Goal: Task Accomplishment & Management: Manage account settings

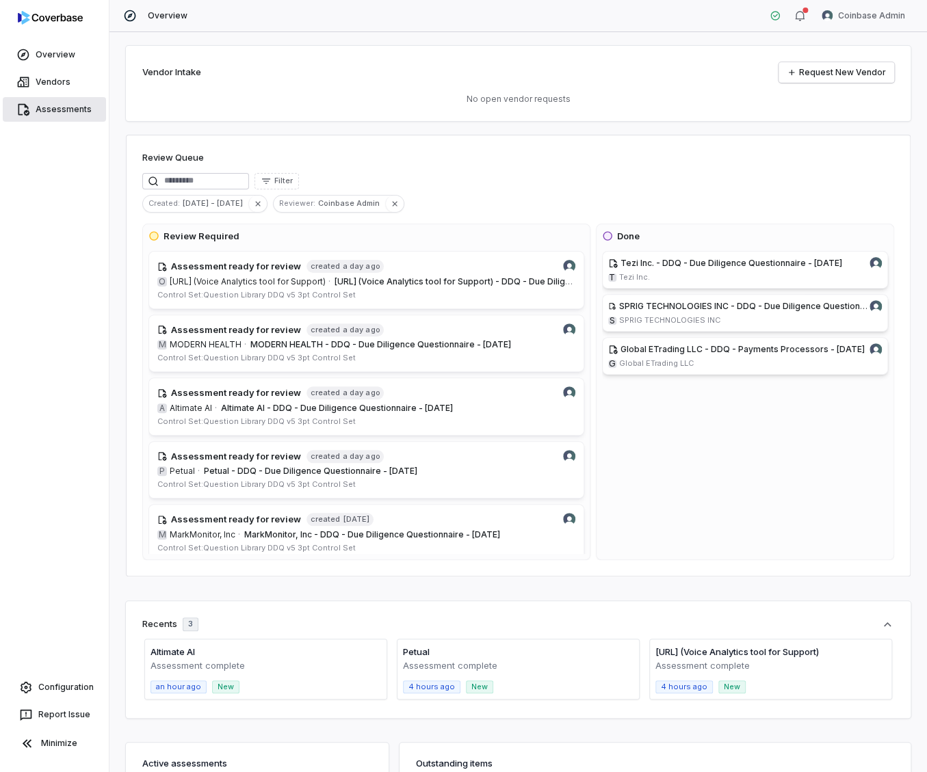
click at [70, 114] on link "Assessments" at bounding box center [54, 109] width 103 height 25
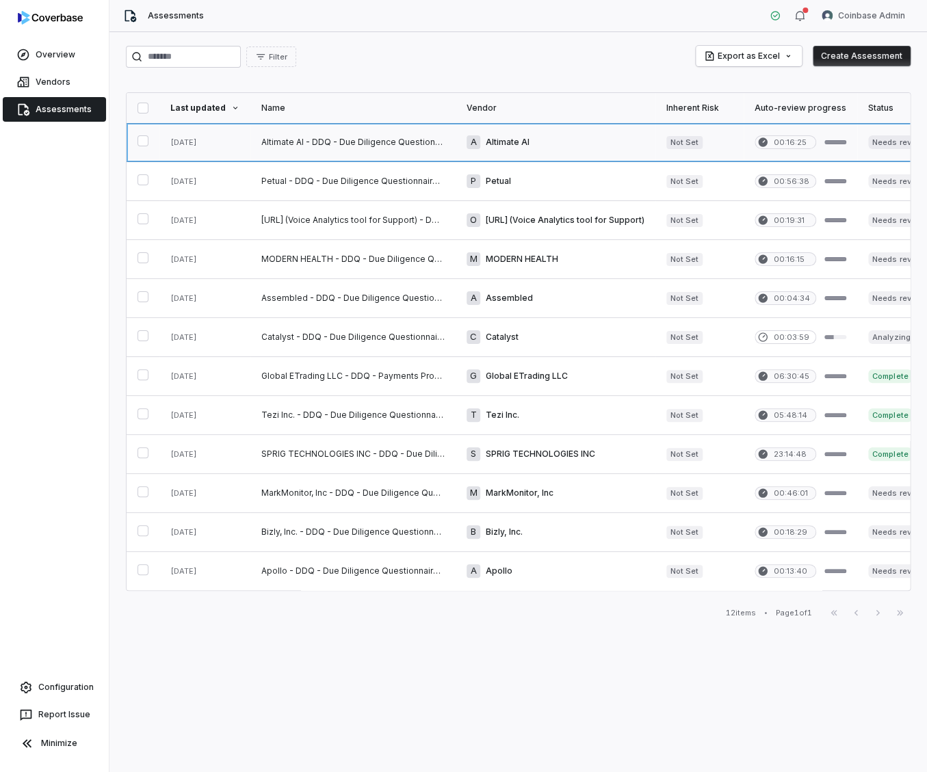
click at [392, 139] on link at bounding box center [352, 142] width 205 height 38
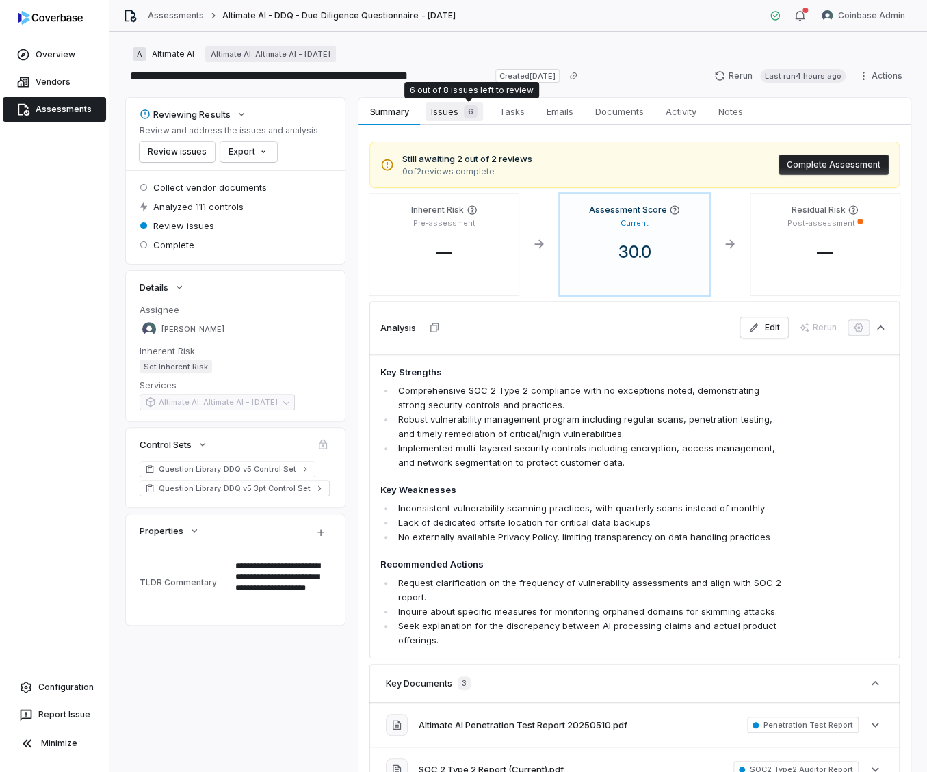
click at [456, 112] on span "Issues 6" at bounding box center [453, 111] width 57 height 19
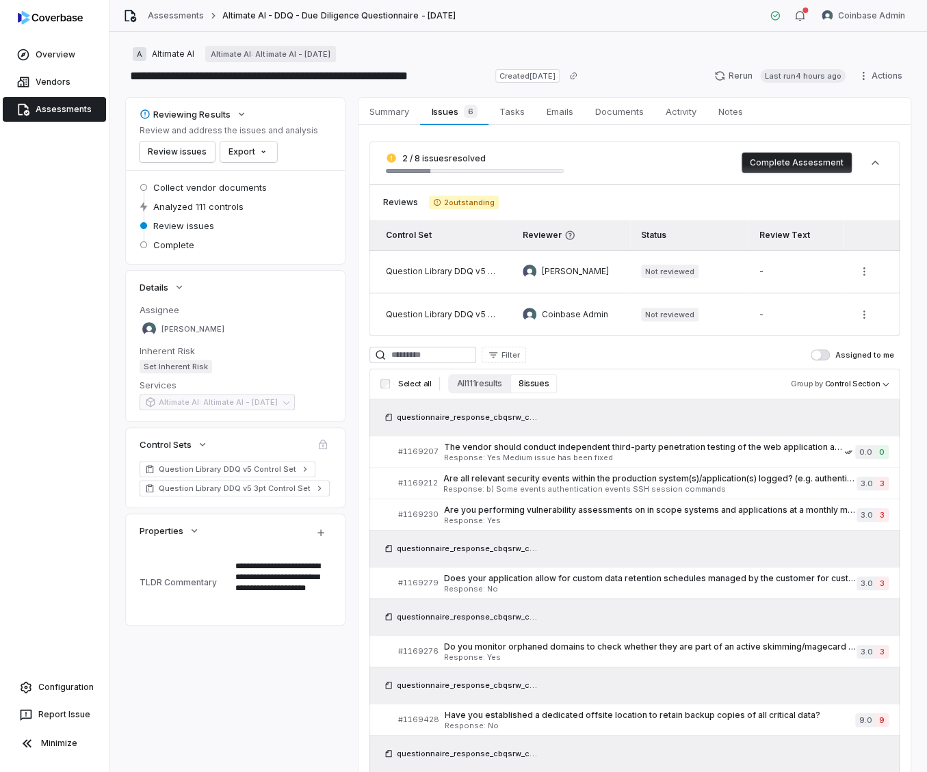
scroll to position [2, 0]
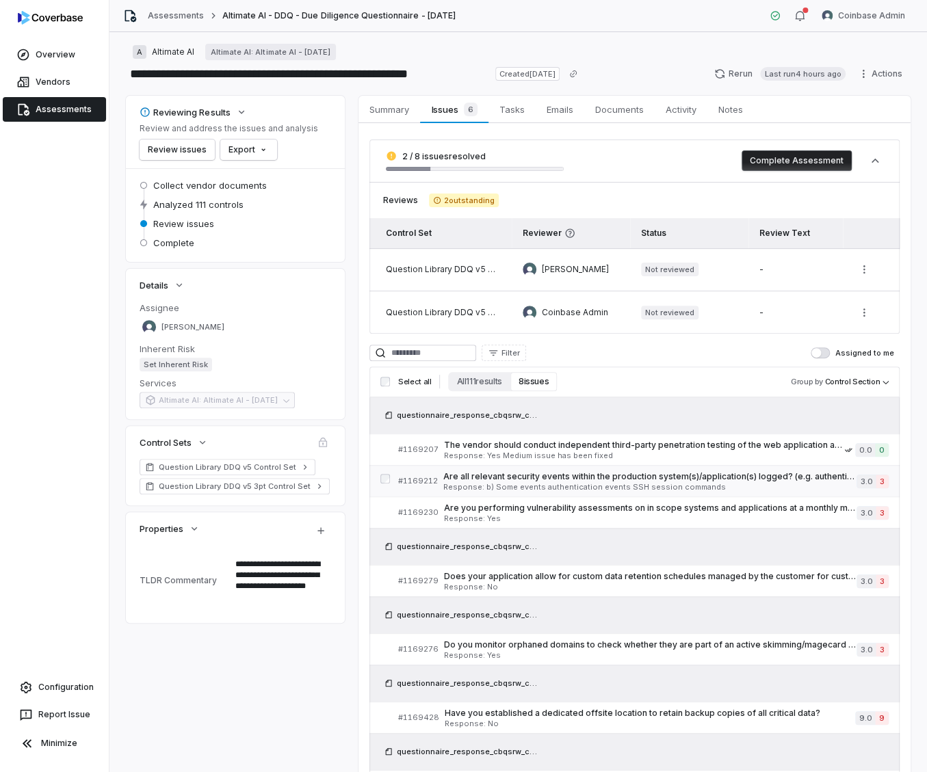
click at [583, 485] on span "Response: b) Some events authentication events SSH session commands" at bounding box center [649, 487] width 413 height 8
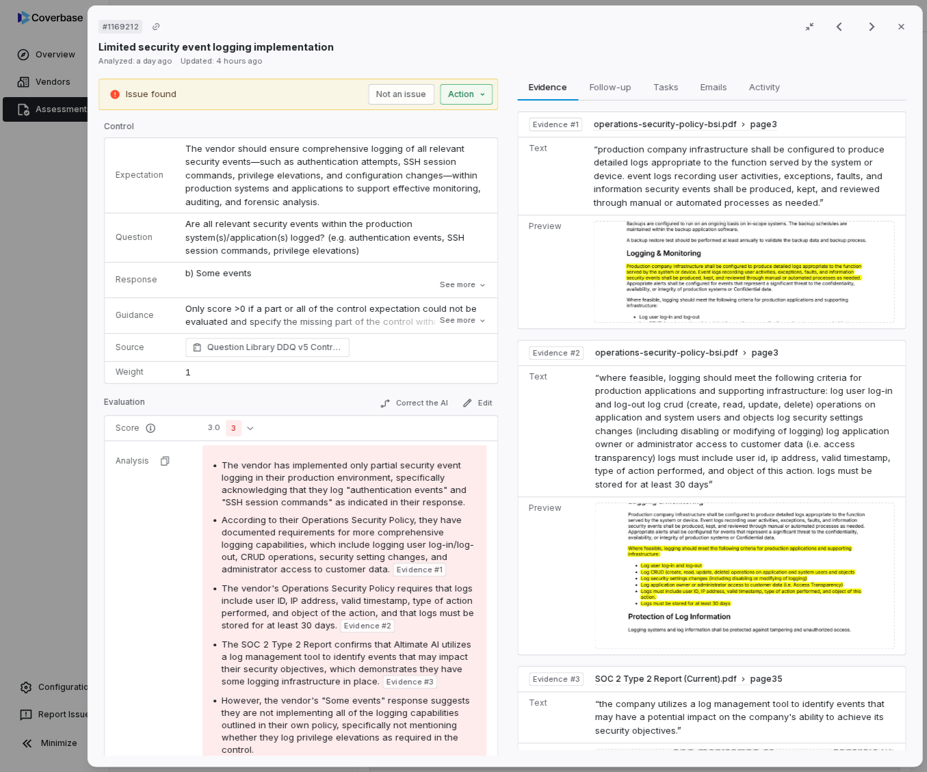
click at [459, 98] on div "# 1169212 Result 3 of 8 Close Limited security event logging implementation Ana…" at bounding box center [463, 386] width 927 height 772
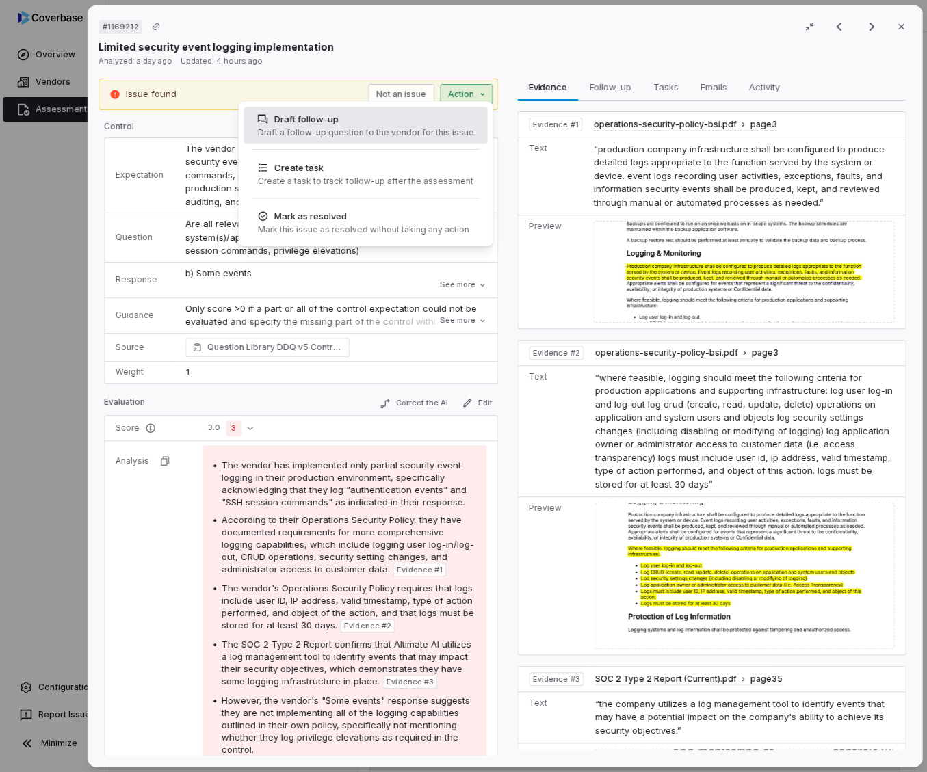
click at [428, 137] on div "Draft a follow-up question to the vendor for this issue" at bounding box center [365, 132] width 216 height 11
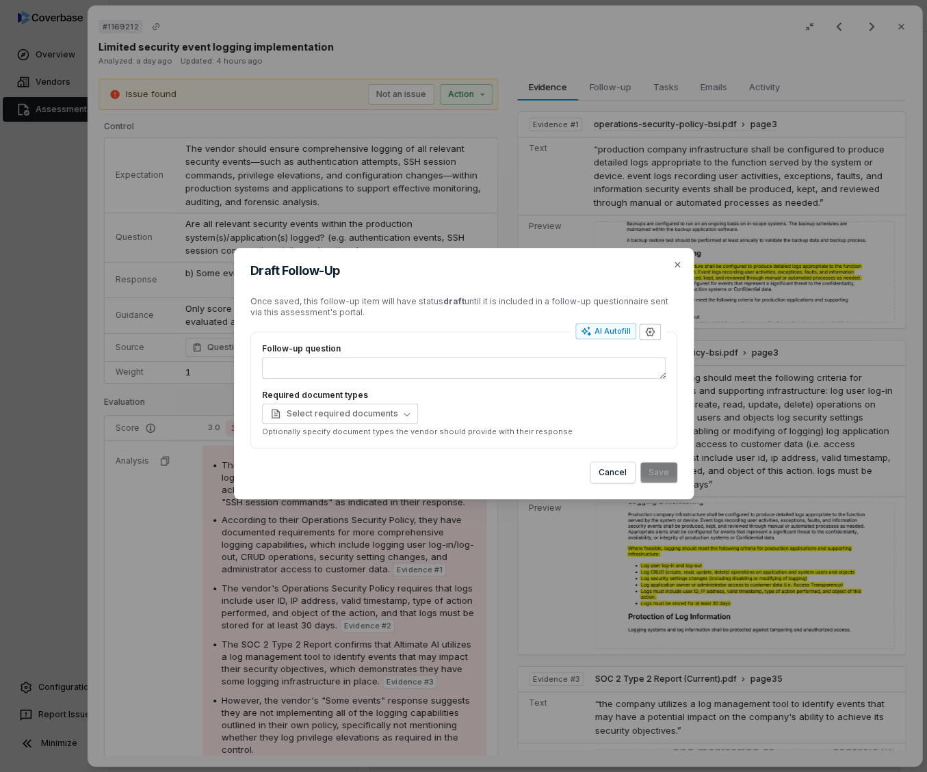
click at [648, 334] on icon "button" at bounding box center [649, 331] width 11 height 11
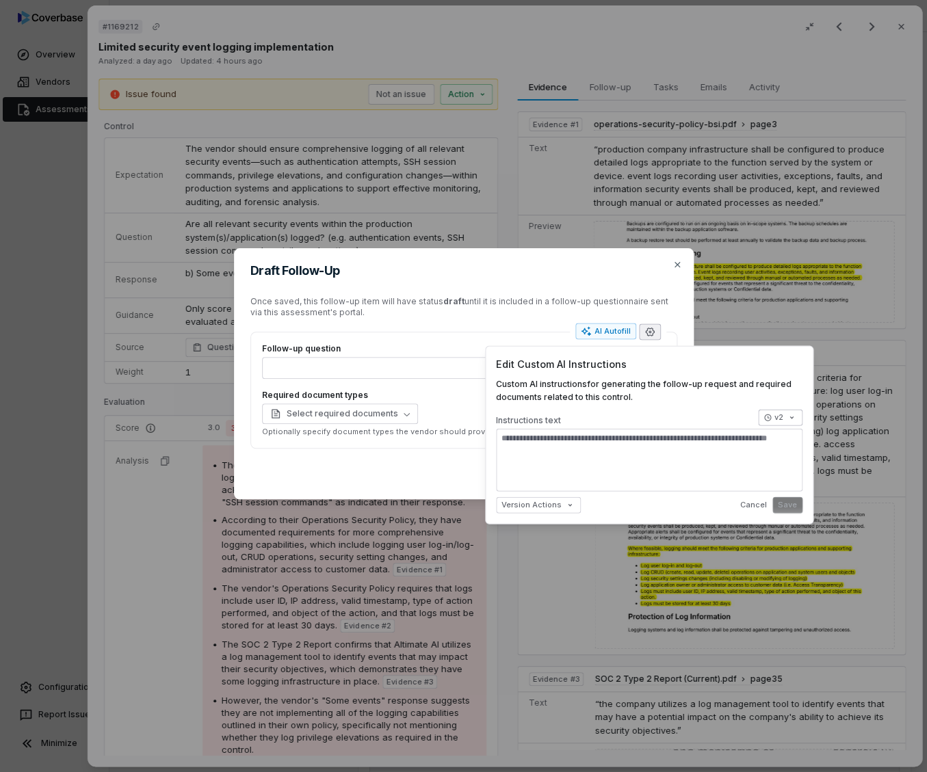
click at [777, 423] on body "**********" at bounding box center [463, 386] width 927 height 772
click at [637, 457] on div "Draft Follow-Up Once saved, this follow-up item will have status draft until it…" at bounding box center [463, 385] width 927 height 319
click at [657, 441] on textarea at bounding box center [649, 459] width 306 height 63
click at [640, 448] on textarea at bounding box center [649, 459] width 306 height 63
click at [777, 418] on body "**********" at bounding box center [463, 386] width 927 height 772
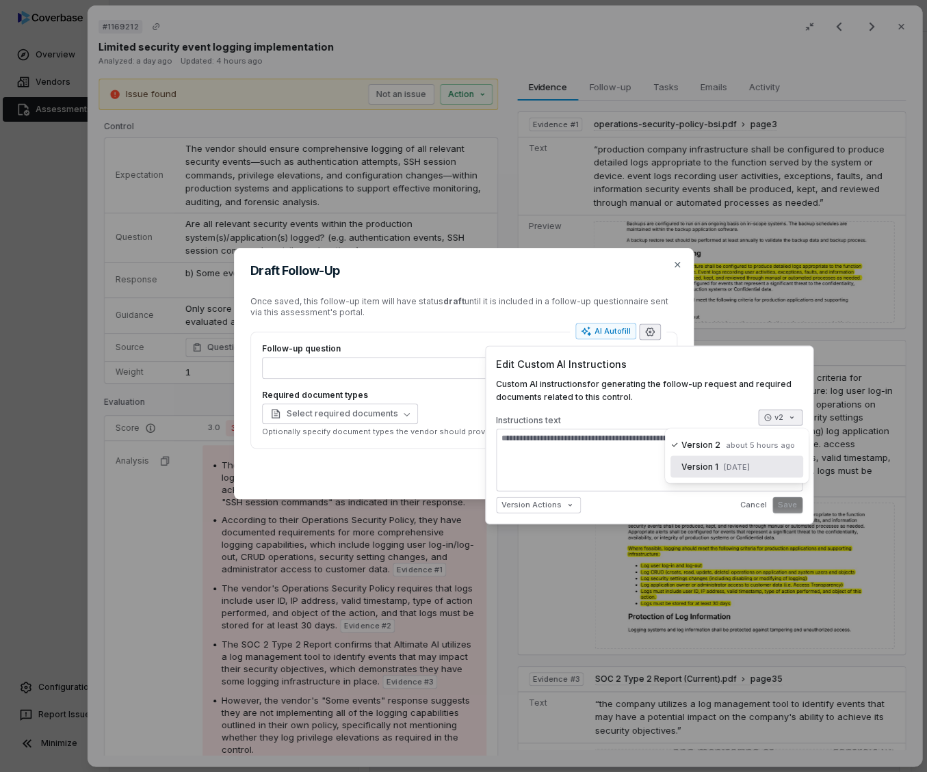
click at [751, 460] on div "Version 1 [DATE]" at bounding box center [736, 466] width 133 height 22
type textarea "*"
type textarea "**********"
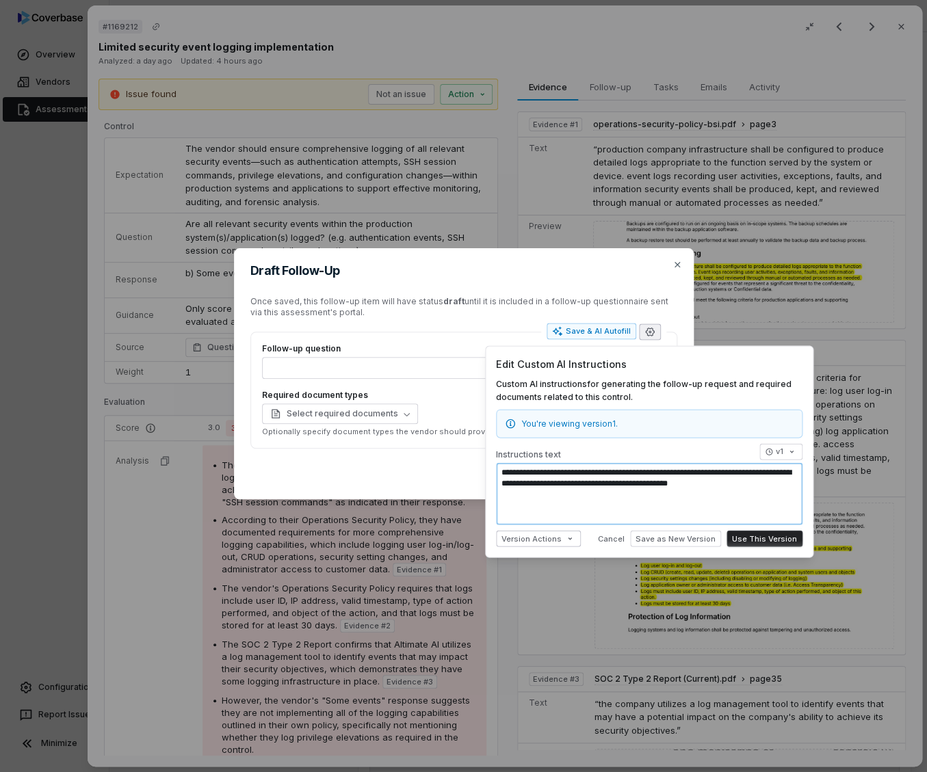
click at [556, 539] on body "**********" at bounding box center [463, 386] width 927 height 772
click at [778, 466] on body "**********" at bounding box center [463, 386] width 927 height 772
click at [782, 451] on body "**********" at bounding box center [463, 386] width 927 height 772
click at [609, 502] on div "Draft Follow-Up Once saved, this follow-up item will have status draft until it…" at bounding box center [463, 385] width 927 height 319
click at [641, 197] on div "Draft Follow-Up Once saved, this follow-up item will have status draft until it…" at bounding box center [463, 386] width 927 height 772
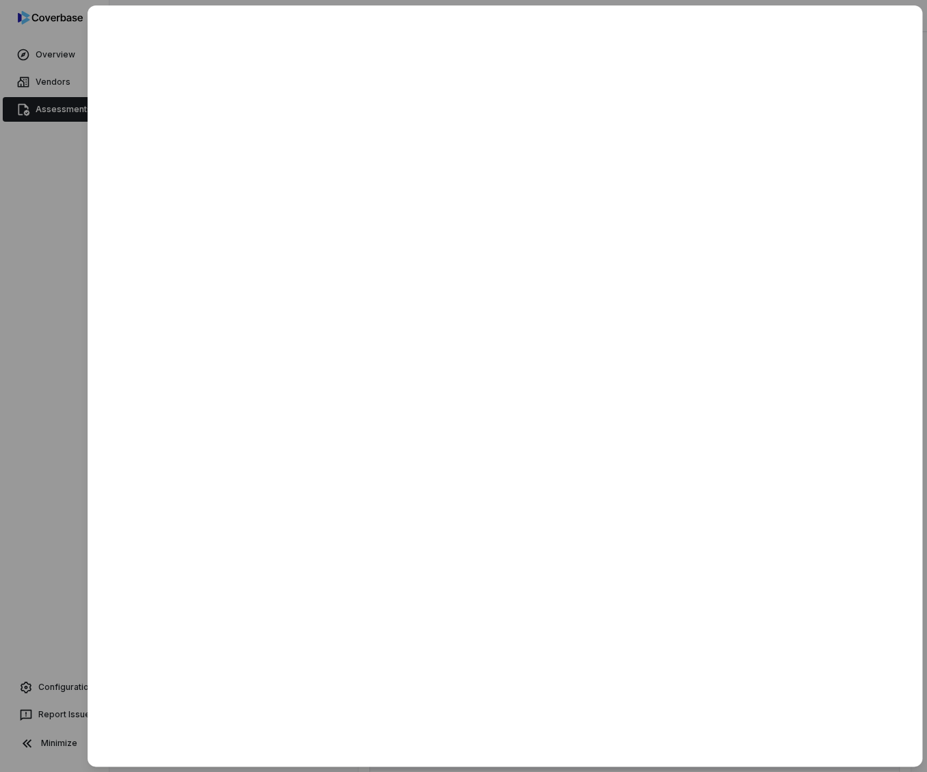
click at [78, 256] on div at bounding box center [463, 386] width 927 height 772
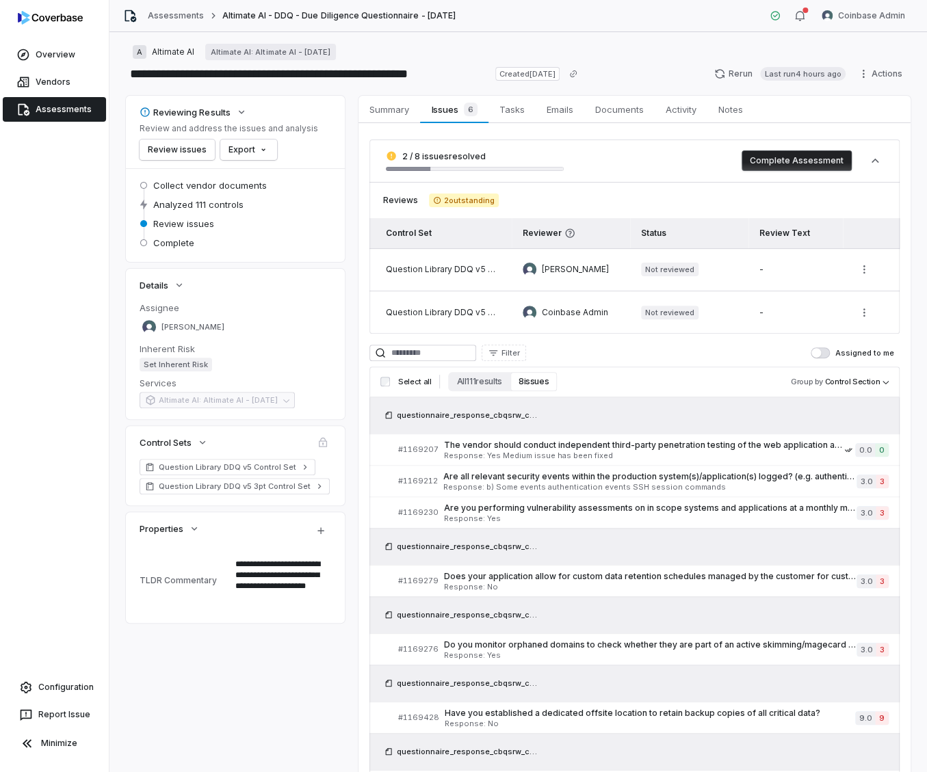
click at [77, 109] on link "Assessments" at bounding box center [54, 109] width 103 height 25
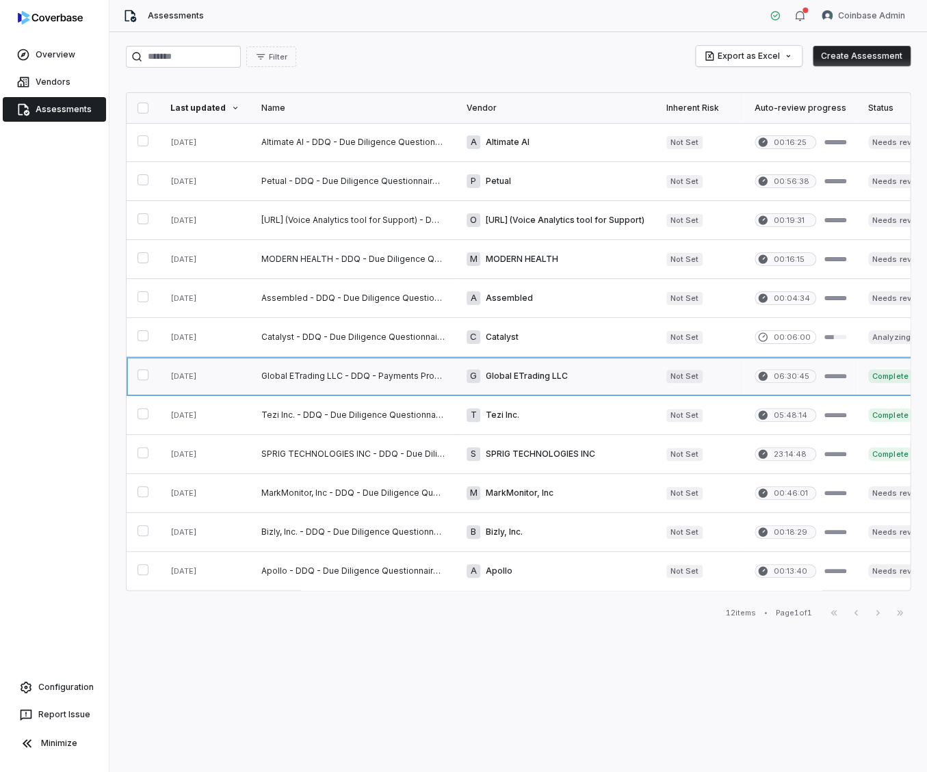
click at [568, 373] on link at bounding box center [555, 376] width 200 height 38
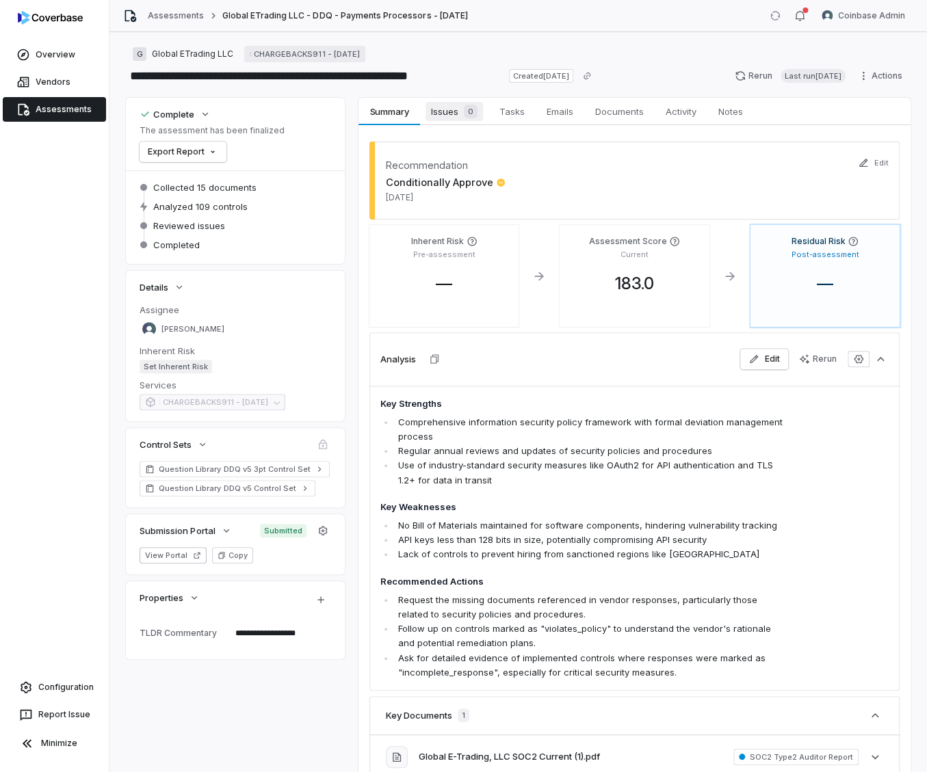
click at [442, 109] on span "Issues 0" at bounding box center [453, 111] width 57 height 19
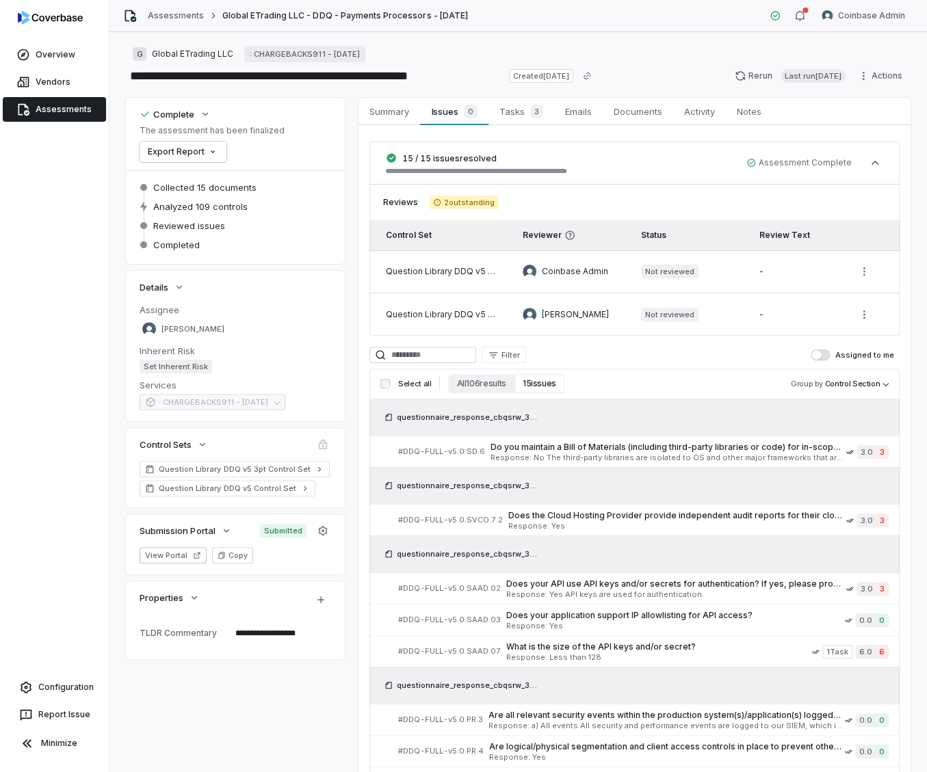
type textarea "*"
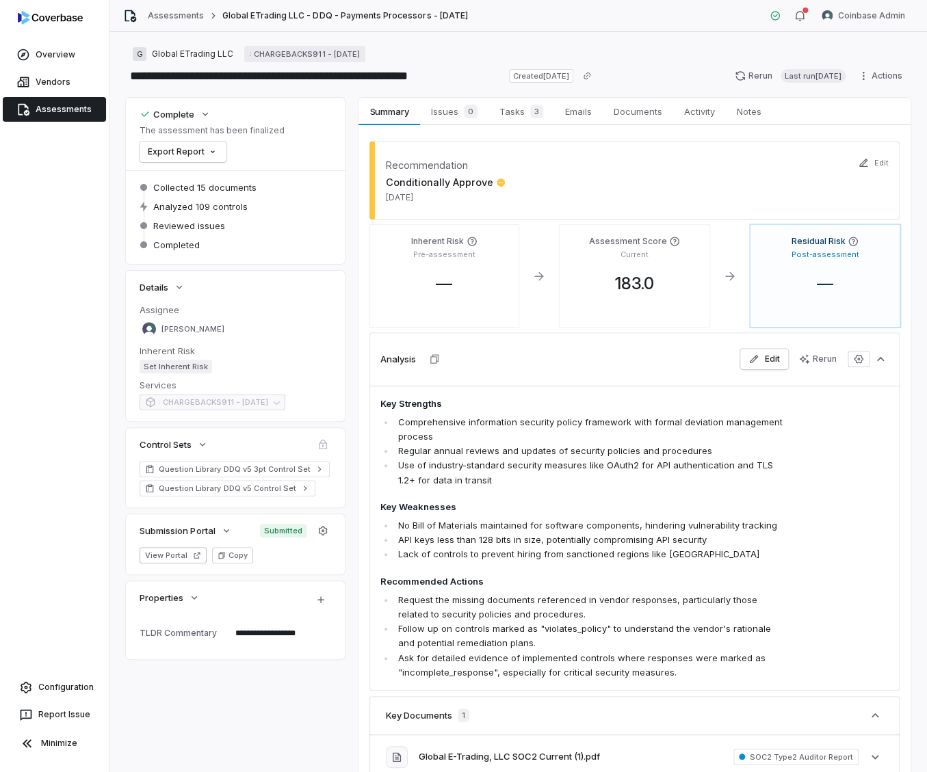
click at [67, 109] on link "Assessments" at bounding box center [54, 109] width 103 height 25
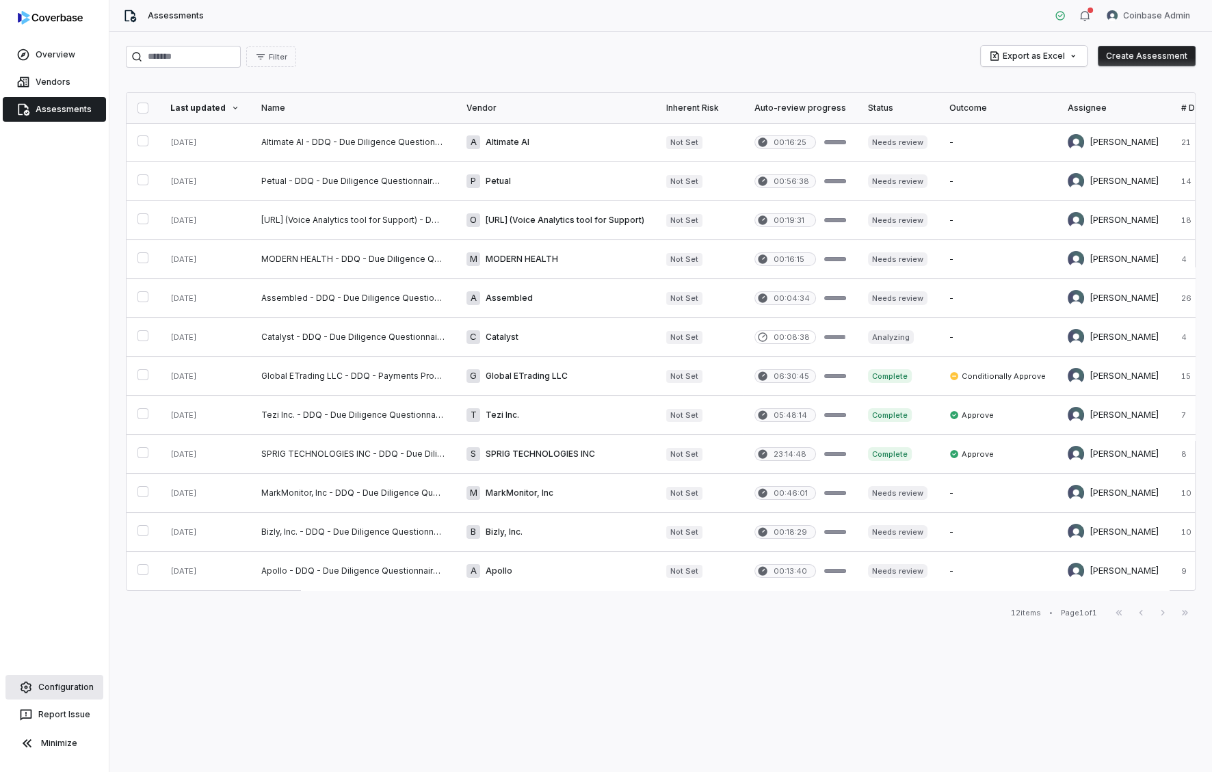
click at [77, 684] on link "Configuration" at bounding box center [54, 687] width 98 height 25
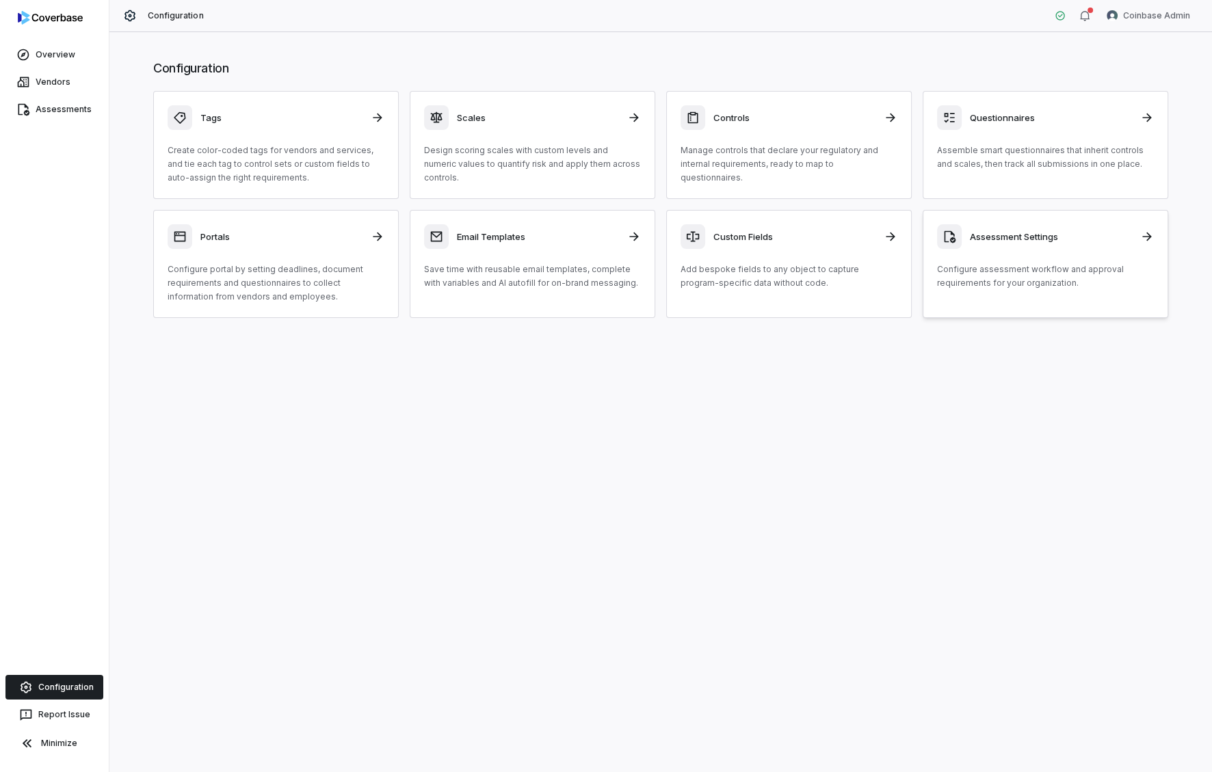
click at [926, 241] on h3 "Assessment Settings" at bounding box center [1051, 236] width 162 height 12
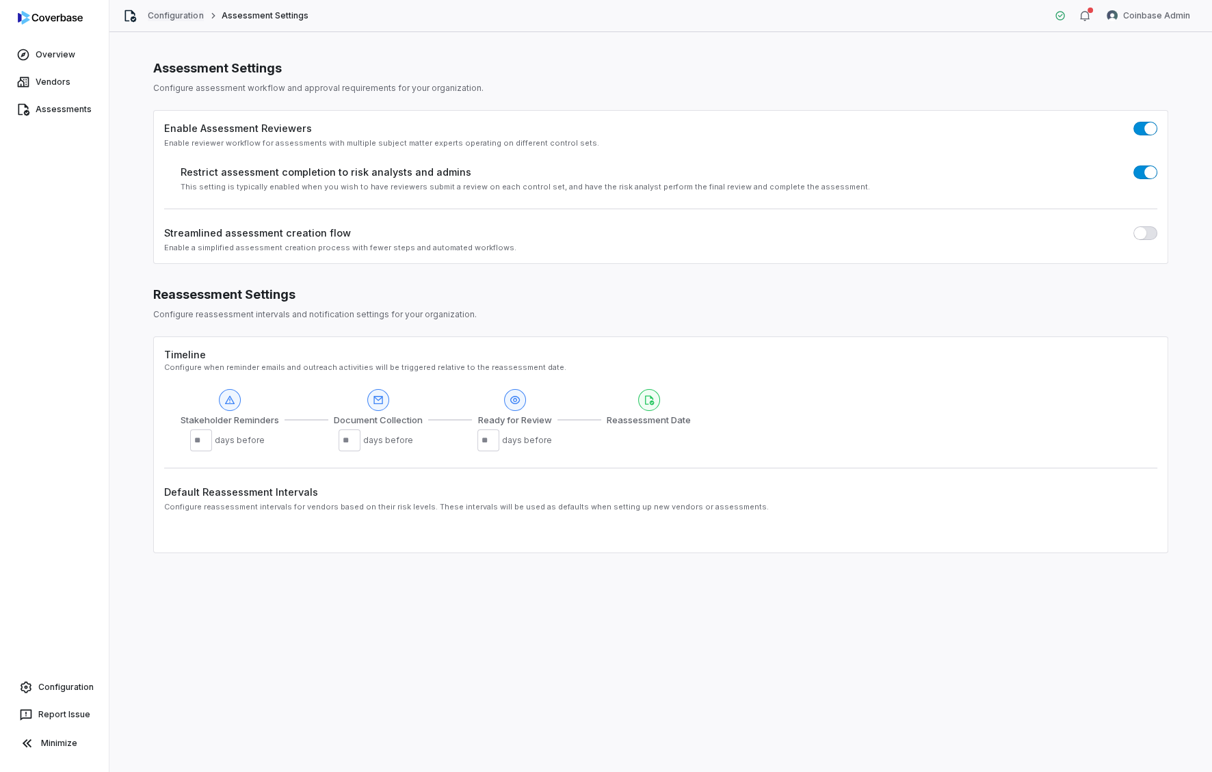
click at [163, 14] on link "Configuration" at bounding box center [176, 15] width 56 height 11
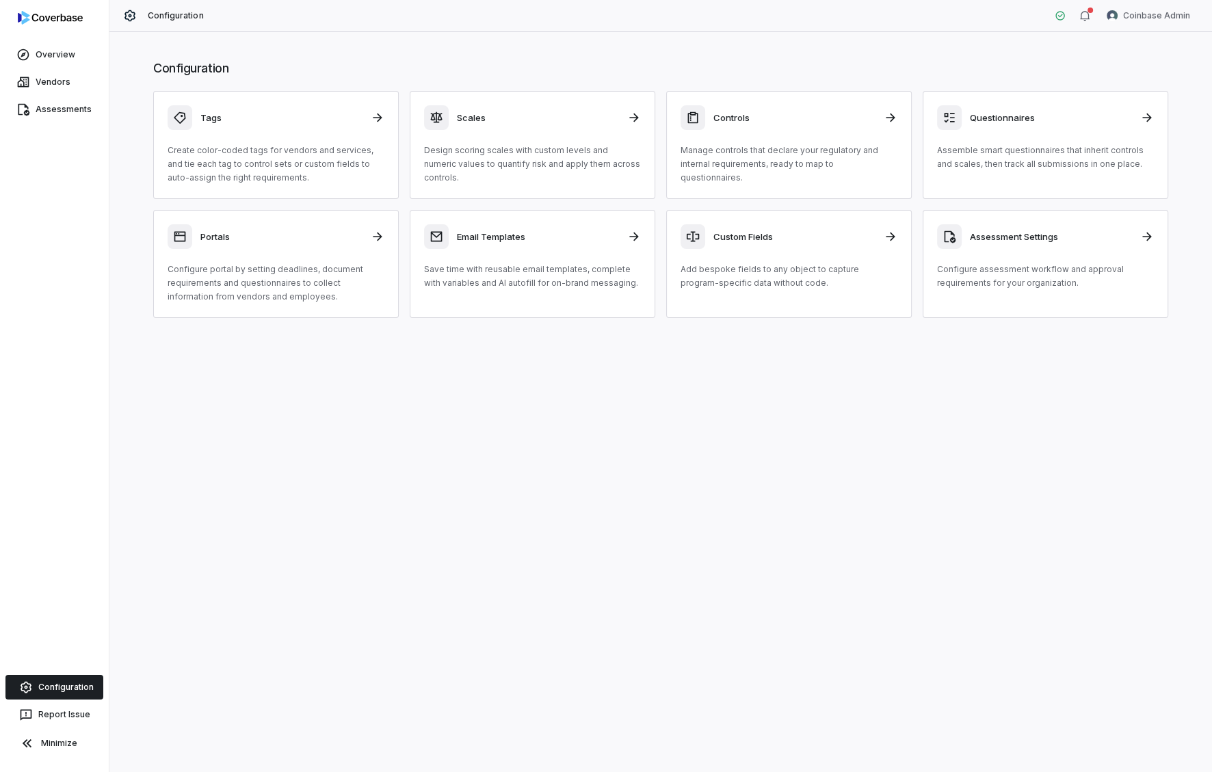
click at [52, 689] on link "Configuration" at bounding box center [54, 687] width 98 height 25
click at [926, 260] on div "Assessment Settings Configure assessment workflow and approval requirements for…" at bounding box center [1045, 257] width 217 height 66
